Goal: Information Seeking & Learning: Learn about a topic

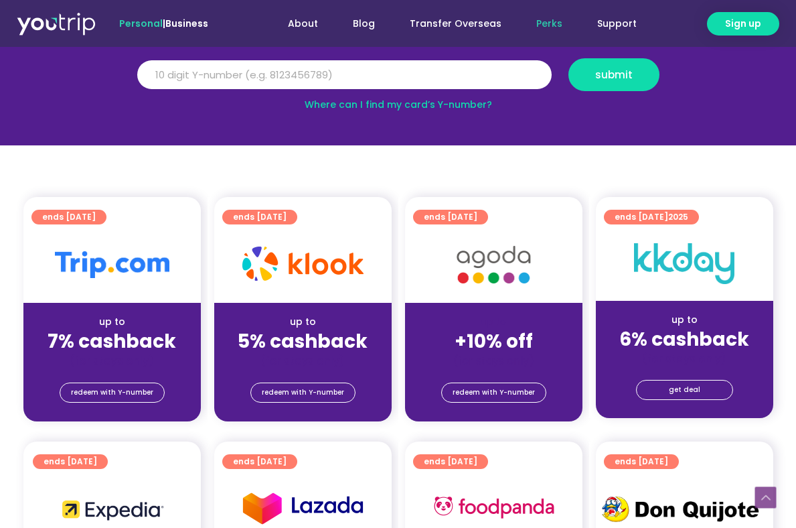
scroll to position [212, 0]
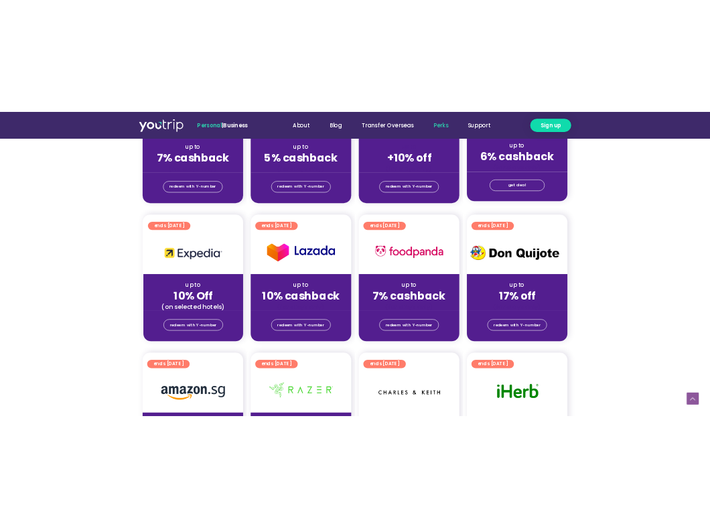
scroll to position [397, 0]
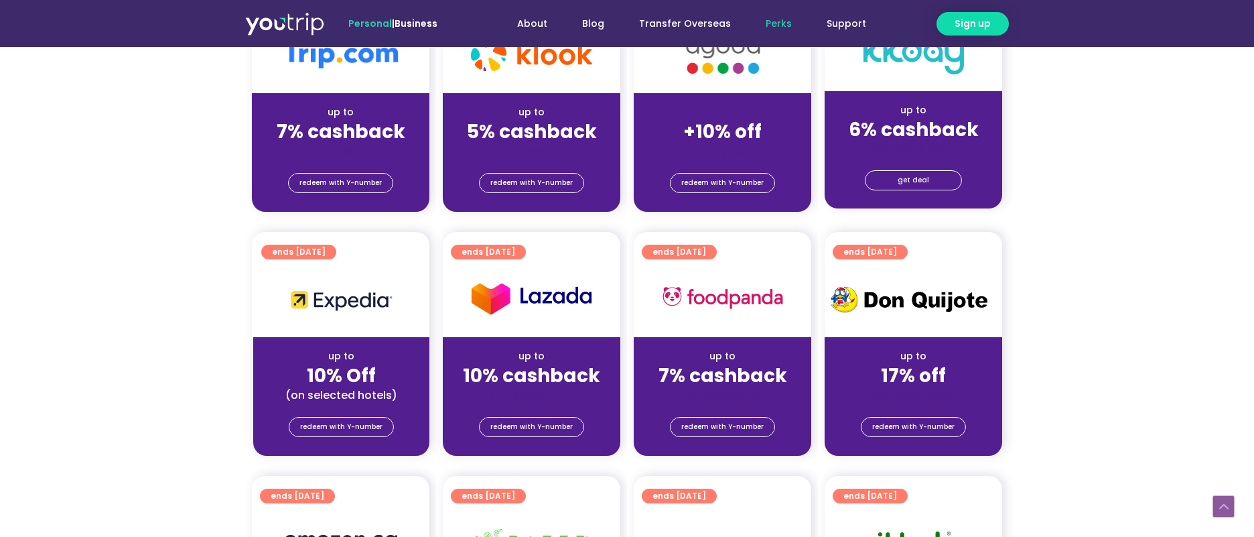
click at [796, 295] on img at bounding box center [914, 299] width 178 height 40
click at [796, 294] on img at bounding box center [914, 299] width 178 height 40
click at [796, 287] on img at bounding box center [914, 299] width 178 height 40
click at [796, 298] on img at bounding box center [914, 299] width 178 height 40
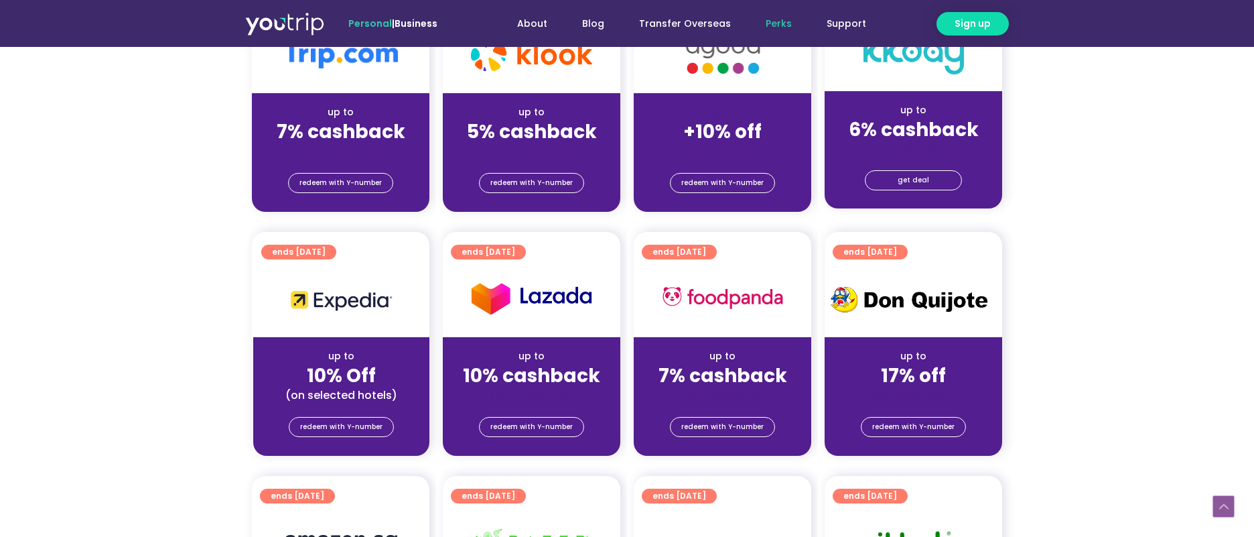
click at [796, 312] on img at bounding box center [914, 299] width 178 height 40
click at [796, 296] on img at bounding box center [914, 299] width 178 height 40
